Goal: Transaction & Acquisition: Download file/media

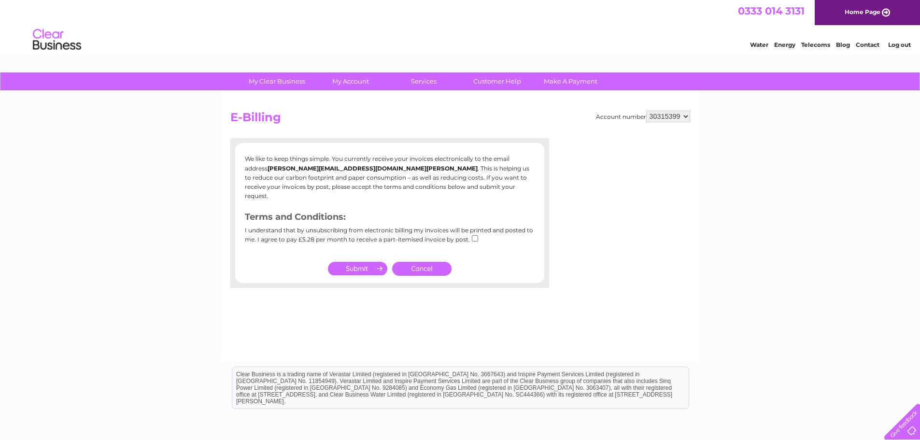
drag, startPoint x: 361, startPoint y: 259, endPoint x: 343, endPoint y: 305, distance: 49.4
click at [341, 316] on div "Account number 30315399 E-Billing We like to keep things simple. You currently …" at bounding box center [460, 226] width 478 height 270
click at [418, 262] on link "Cancel" at bounding box center [421, 269] width 59 height 14
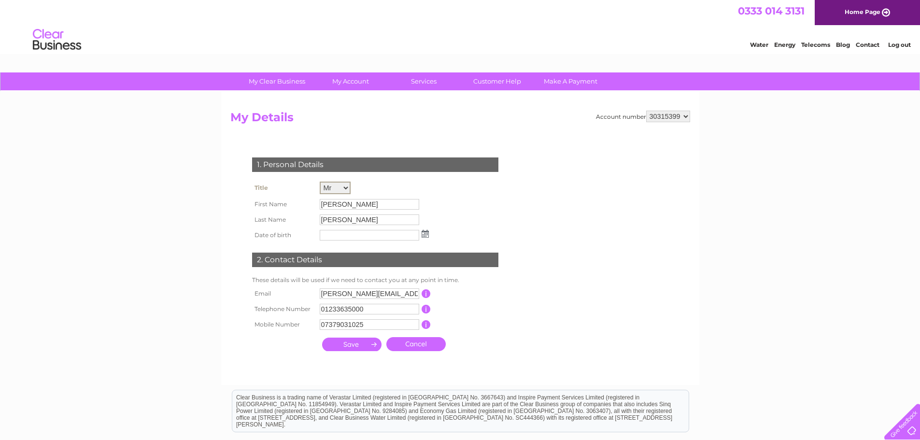
click at [339, 184] on select "Mr Mrs Ms Miss Dr Rev Prof Other" at bounding box center [335, 188] width 31 height 13
click at [320, 182] on select "Mr Mrs Ms Miss Dr Rev Prof Other" at bounding box center [335, 188] width 31 height 13
drag, startPoint x: 358, startPoint y: 201, endPoint x: 299, endPoint y: 210, distance: 59.6
click at [297, 210] on tr "First Name Andrew" at bounding box center [341, 204] width 182 height 16
click at [361, 202] on input "Andrew" at bounding box center [370, 204] width 100 height 12
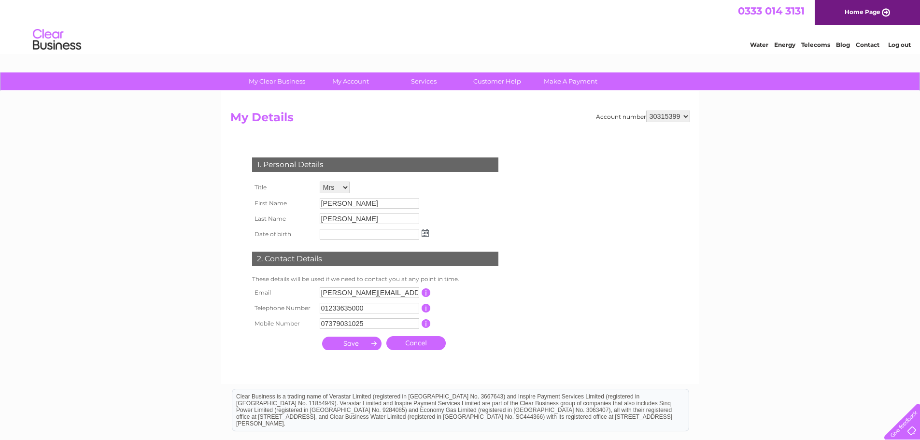
click at [333, 182] on td "Mr Mrs Ms Miss Dr Rev Prof Other" at bounding box center [374, 187] width 114 height 16
click at [333, 188] on select "Mr Mrs Ms Miss Dr Rev Prof Other" at bounding box center [335, 188] width 31 height 13
select select "Mr"
click at [320, 182] on select "Mr Mrs Ms Miss Dr Rev Prof Other" at bounding box center [335, 188] width 31 height 13
click at [422, 343] on link "Cancel" at bounding box center [415, 343] width 59 height 14
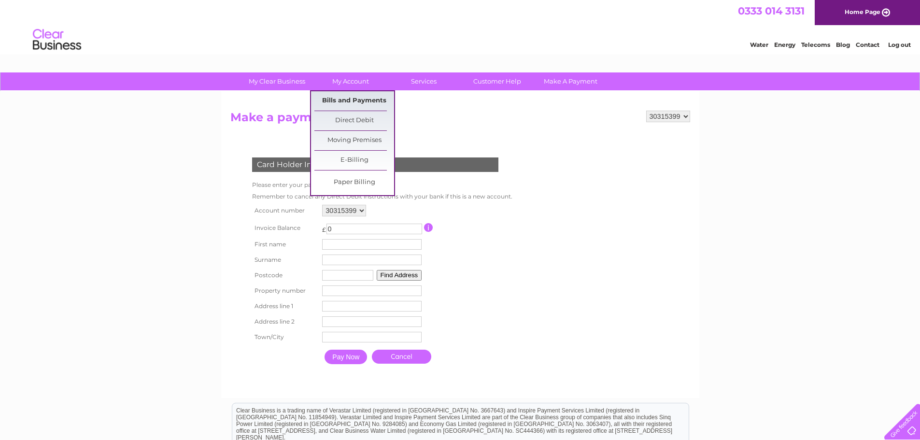
click at [353, 101] on link "Bills and Payments" at bounding box center [354, 100] width 80 height 19
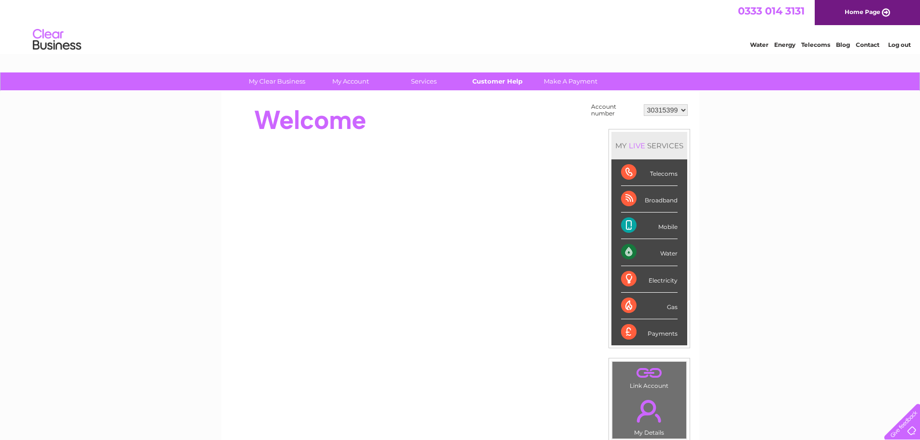
click at [505, 82] on link "Customer Help" at bounding box center [497, 81] width 80 height 18
click at [674, 110] on select "30315399" at bounding box center [666, 110] width 44 height 12
click at [703, 119] on div "My Clear Business Login Details My Details My Preferences Link Account My Accou…" at bounding box center [460, 344] width 920 height 545
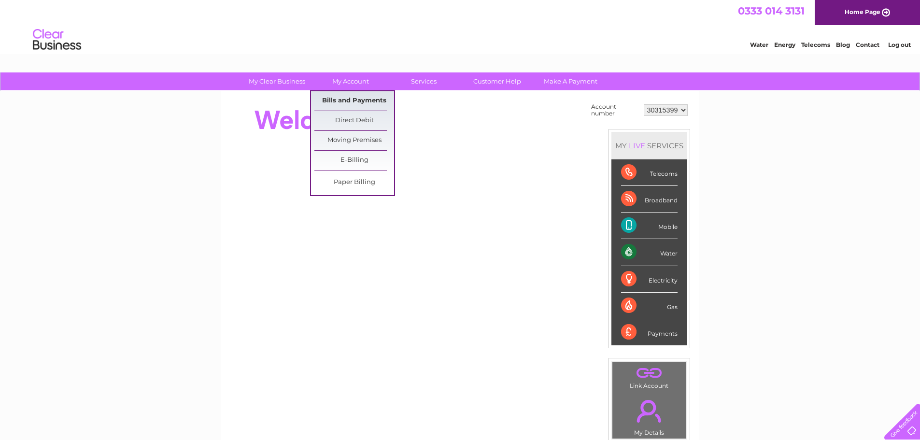
click at [340, 98] on link "Bills and Payments" at bounding box center [354, 100] width 80 height 19
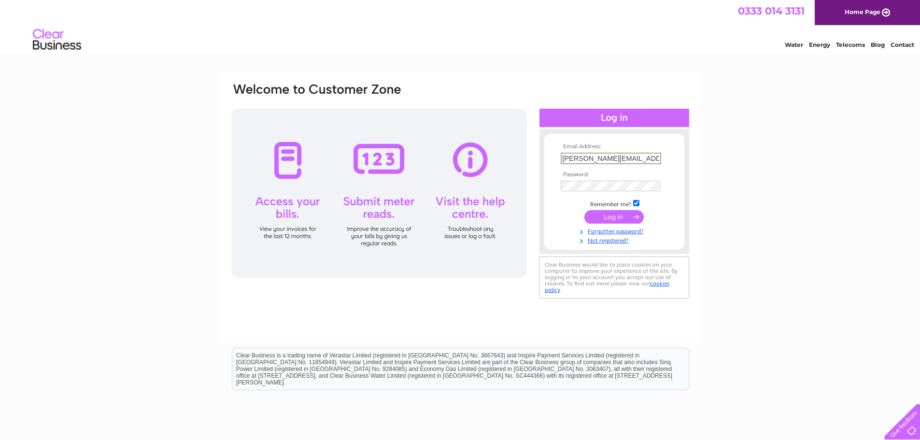
scroll to position [0, 25]
drag, startPoint x: 561, startPoint y: 156, endPoint x: 1269, endPoint y: 185, distance: 708.8
click at [919, 185] on html "Email Address: Claire@kentsportsinjuryandrehab.co.uk Password:" at bounding box center [460, 257] width 920 height 515
type input "info@theskinlaserstudio.co.uk"
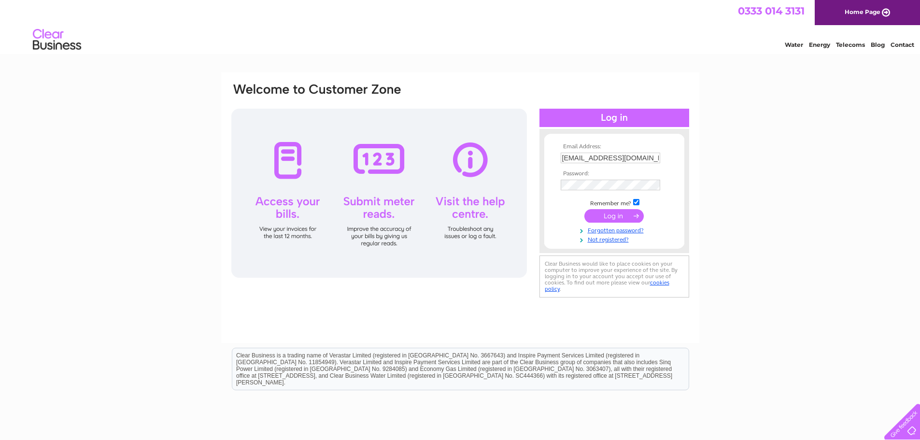
click at [593, 216] on input "submit" at bounding box center [613, 216] width 59 height 14
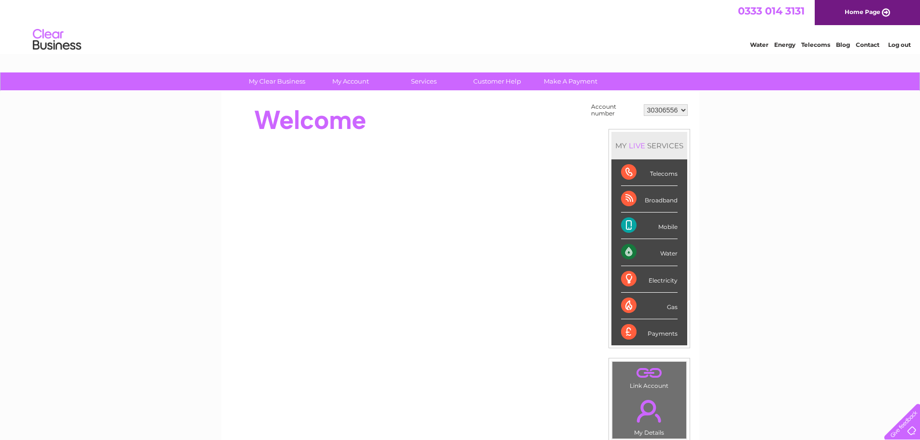
click at [675, 114] on select "30306556" at bounding box center [666, 110] width 44 height 12
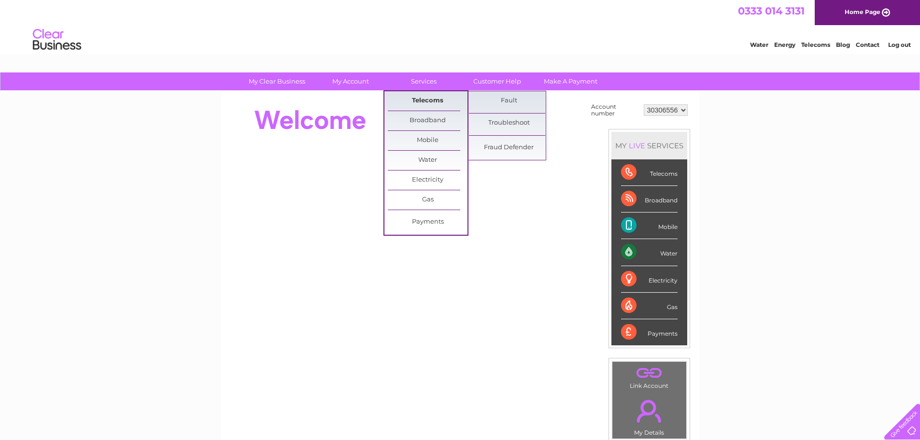
click at [413, 98] on link "Telecoms" at bounding box center [428, 100] width 80 height 19
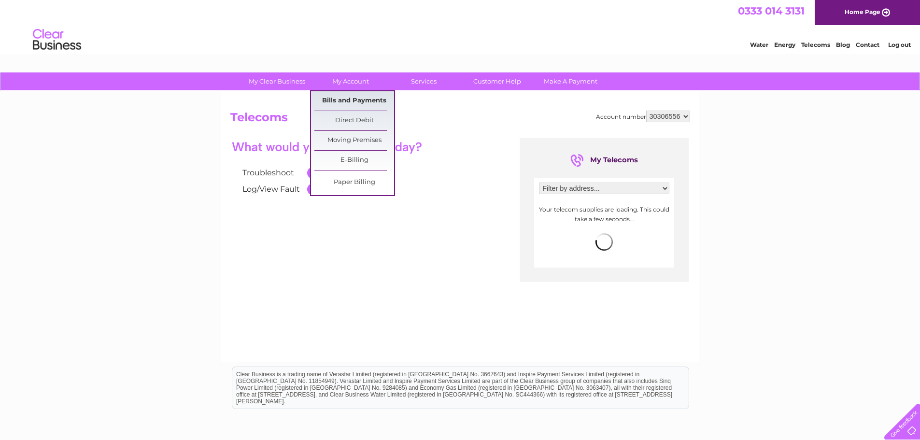
click at [347, 102] on link "Bills and Payments" at bounding box center [354, 100] width 80 height 19
click at [348, 97] on link "Bills and Payments" at bounding box center [354, 100] width 80 height 19
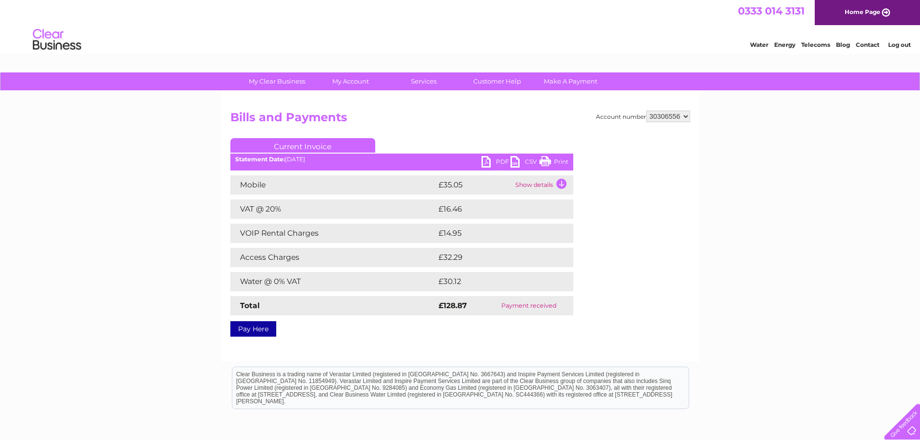
click at [536, 185] on td "Show details" at bounding box center [543, 184] width 60 height 19
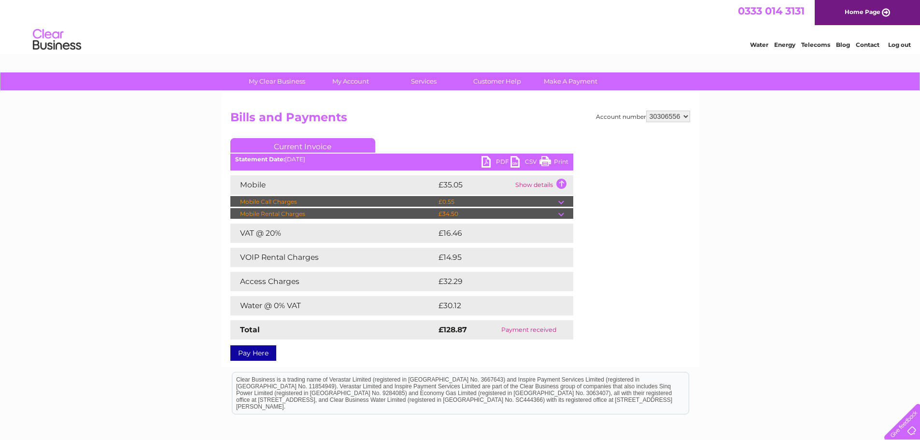
click at [517, 215] on td "£34.50" at bounding box center [497, 214] width 122 height 12
click at [556, 215] on td "£34.50" at bounding box center [497, 214] width 122 height 12
click at [560, 213] on td at bounding box center [565, 214] width 15 height 12
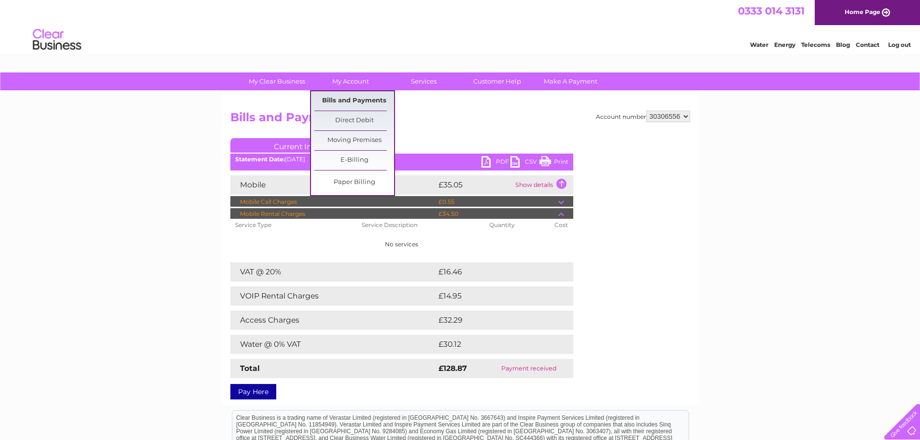
click at [365, 101] on link "Bills and Payments" at bounding box center [354, 100] width 80 height 19
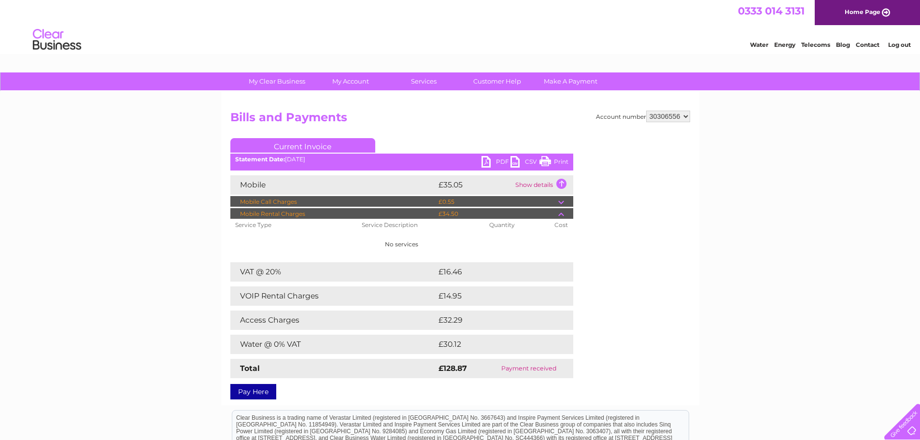
click at [467, 320] on td "£32.29" at bounding box center [494, 319] width 117 height 19
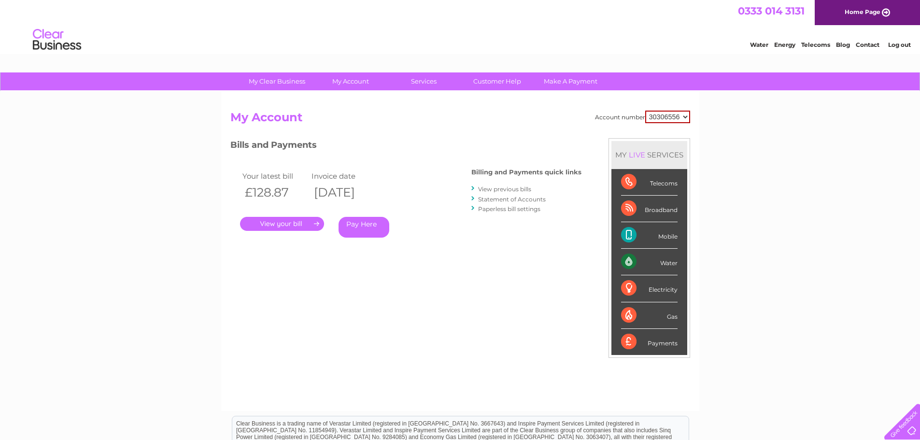
click at [281, 223] on link "." at bounding box center [282, 224] width 84 height 14
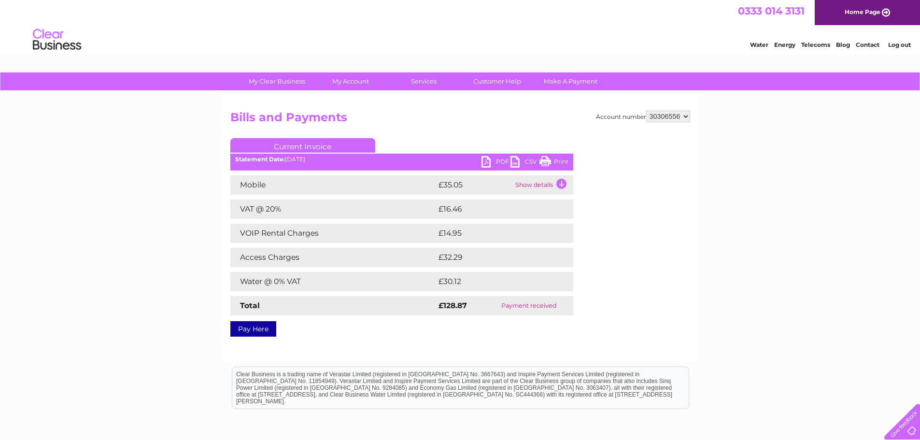
click at [502, 162] on link "PDF" at bounding box center [495, 163] width 29 height 14
click at [499, 161] on link "PDF" at bounding box center [495, 163] width 29 height 14
click at [496, 162] on link "PDF" at bounding box center [495, 163] width 29 height 14
